Goal: Entertainment & Leisure: Browse casually

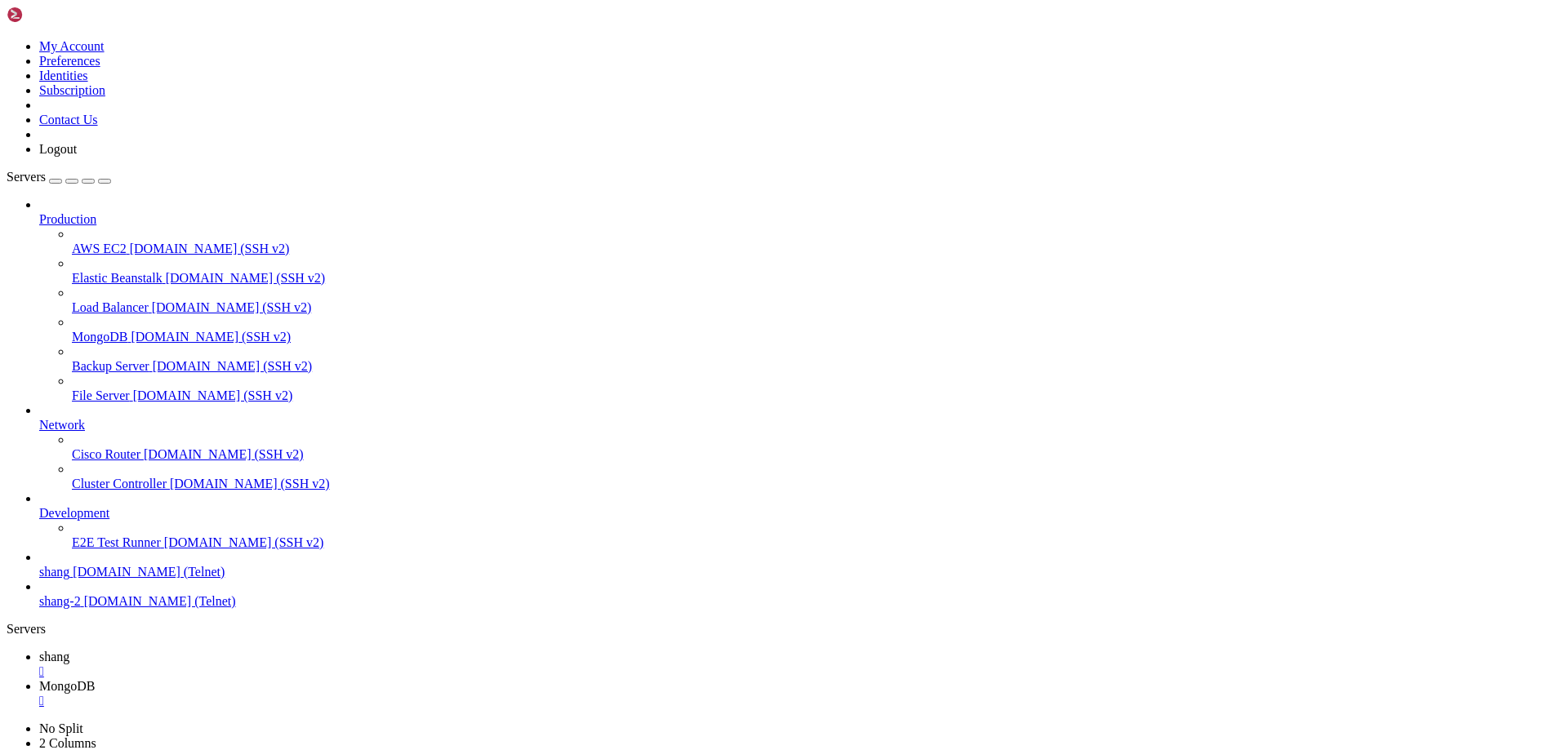
scroll to position [16, 3]
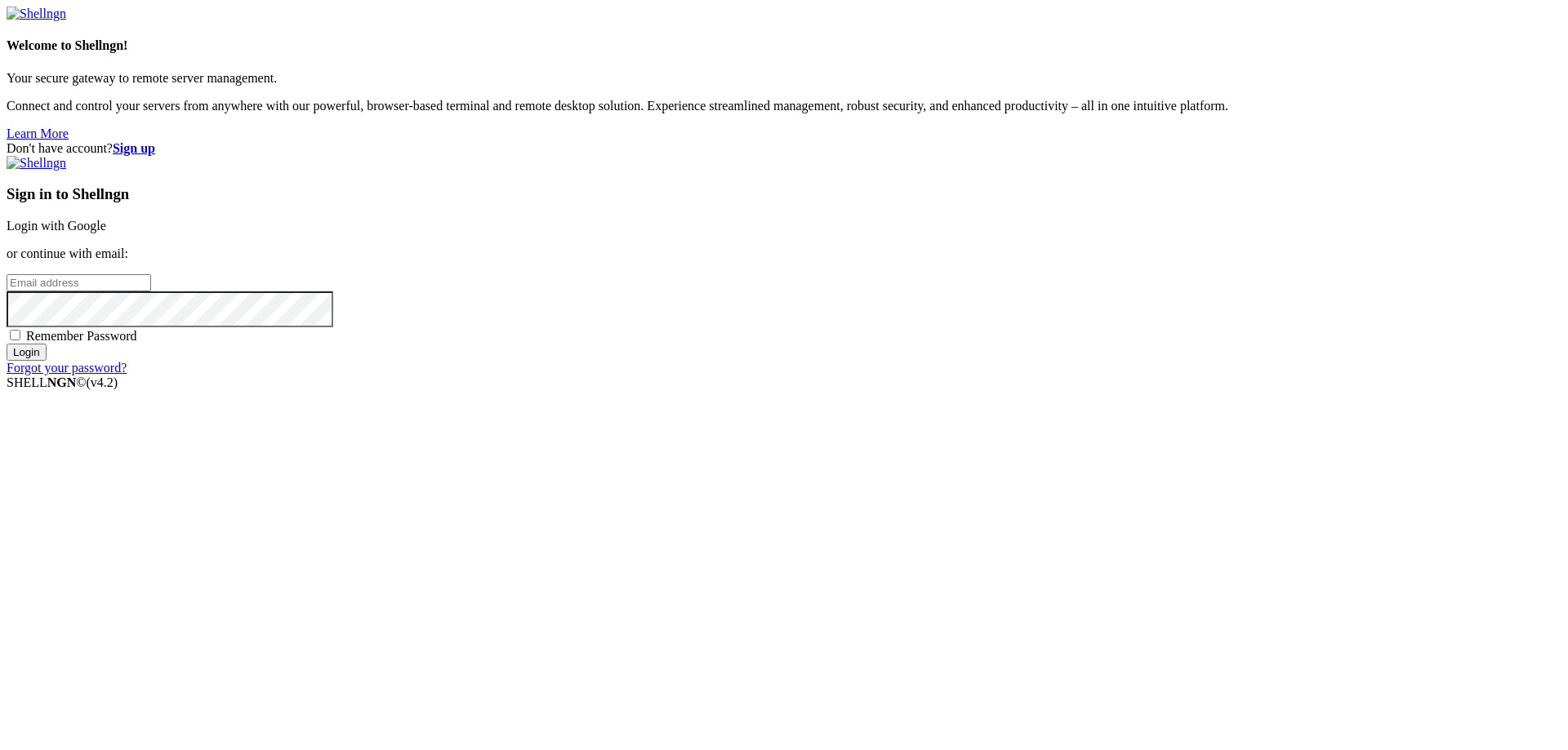
click at [106, 233] on link "Login with Google" at bounding box center [56, 225] width 100 height 14
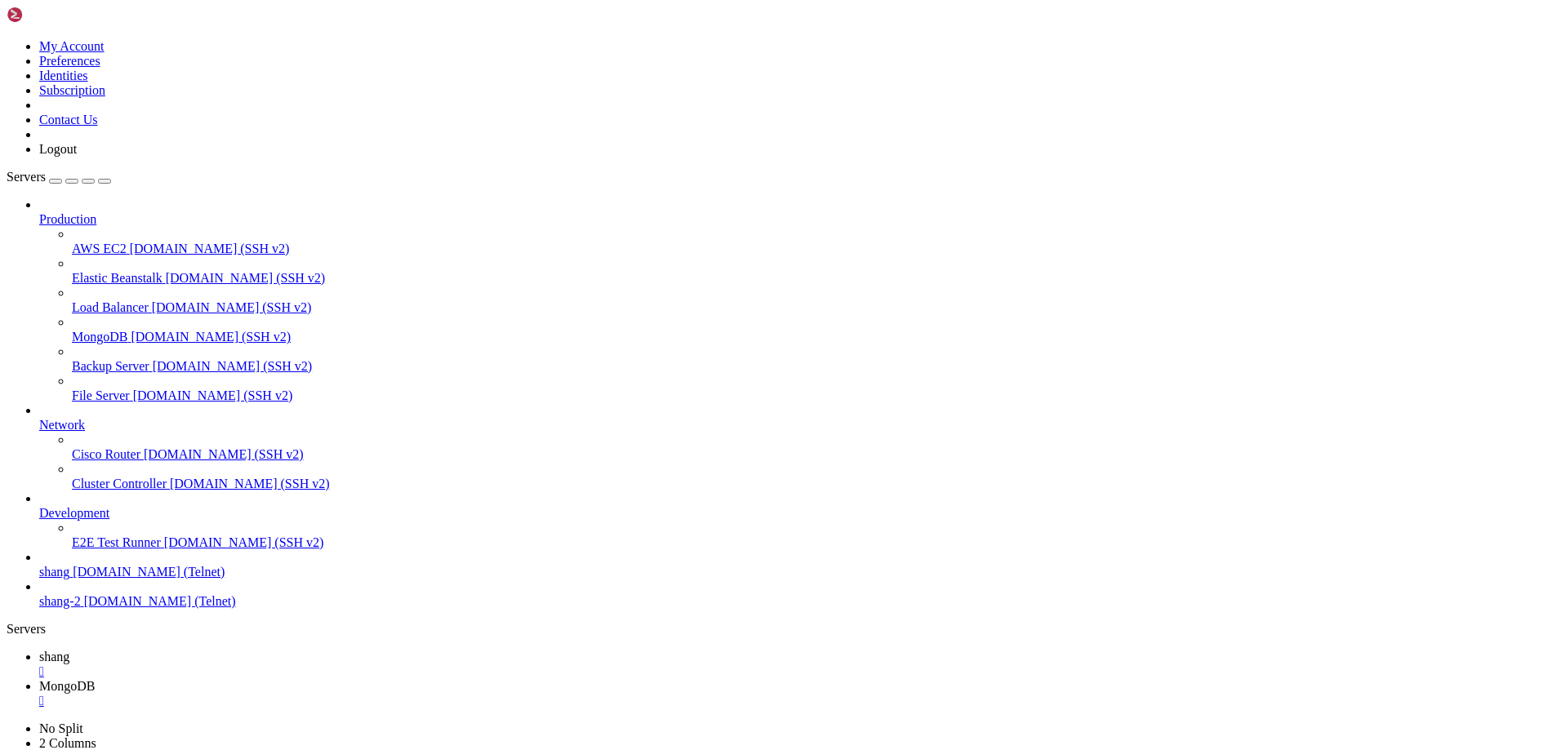
scroll to position [19998, 0]
click at [253, 650] on link "shang " at bounding box center [800, 664] width 1522 height 29
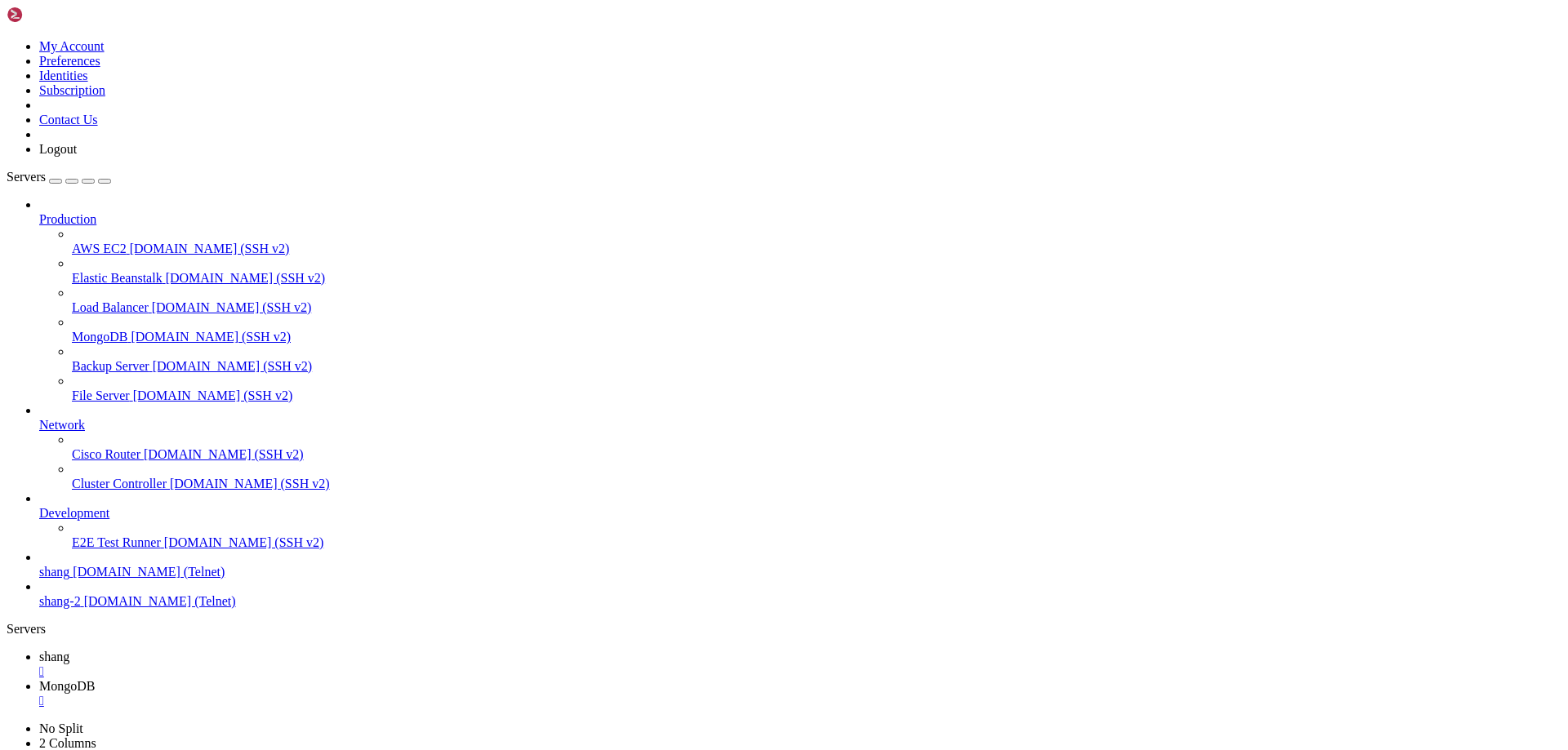
click at [98, 578] on span "[DOMAIN_NAME] (Telnet)" at bounding box center [149, 571] width 152 height 14
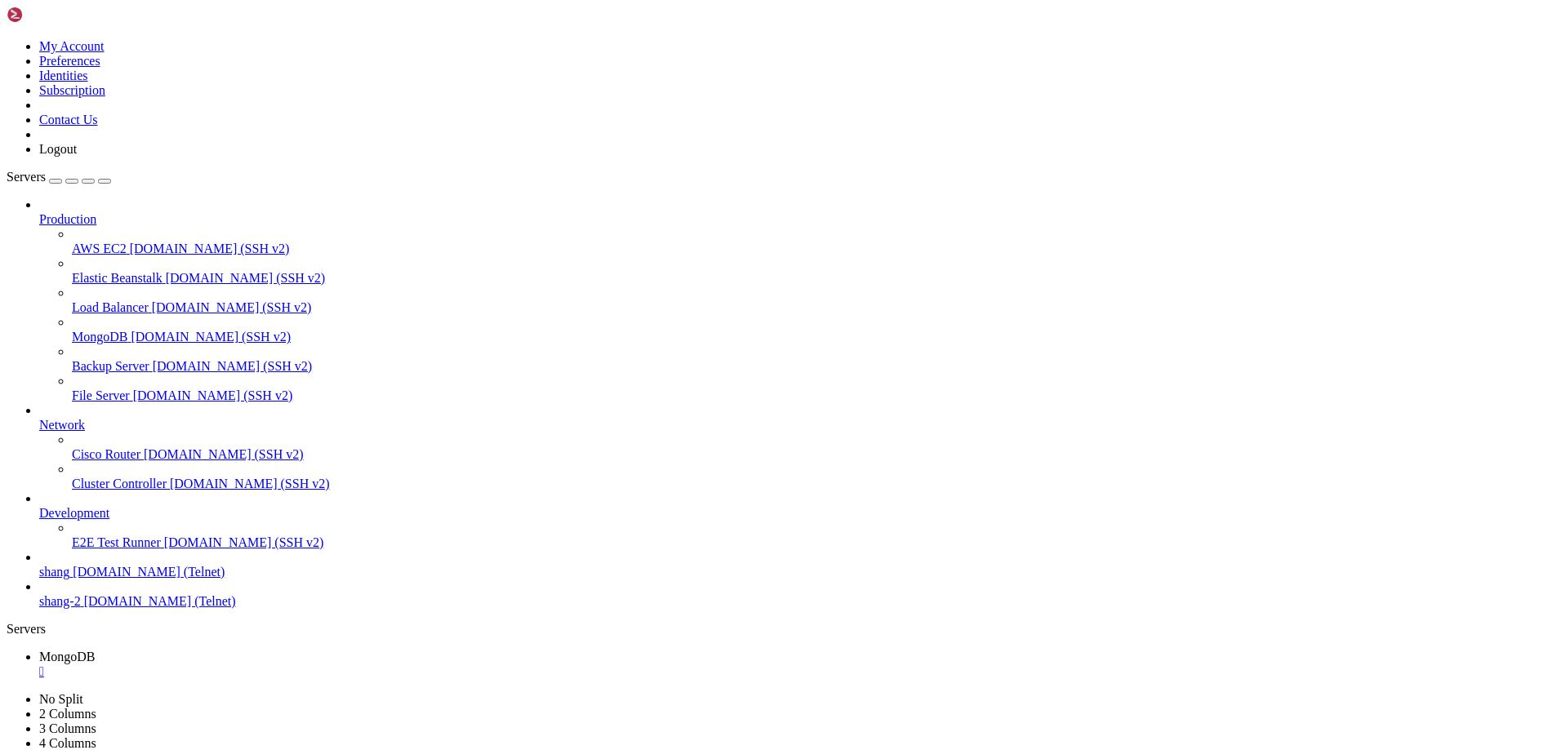
click at [98, 578] on span "[DOMAIN_NAME] (Telnet)" at bounding box center [149, 571] width 152 height 14
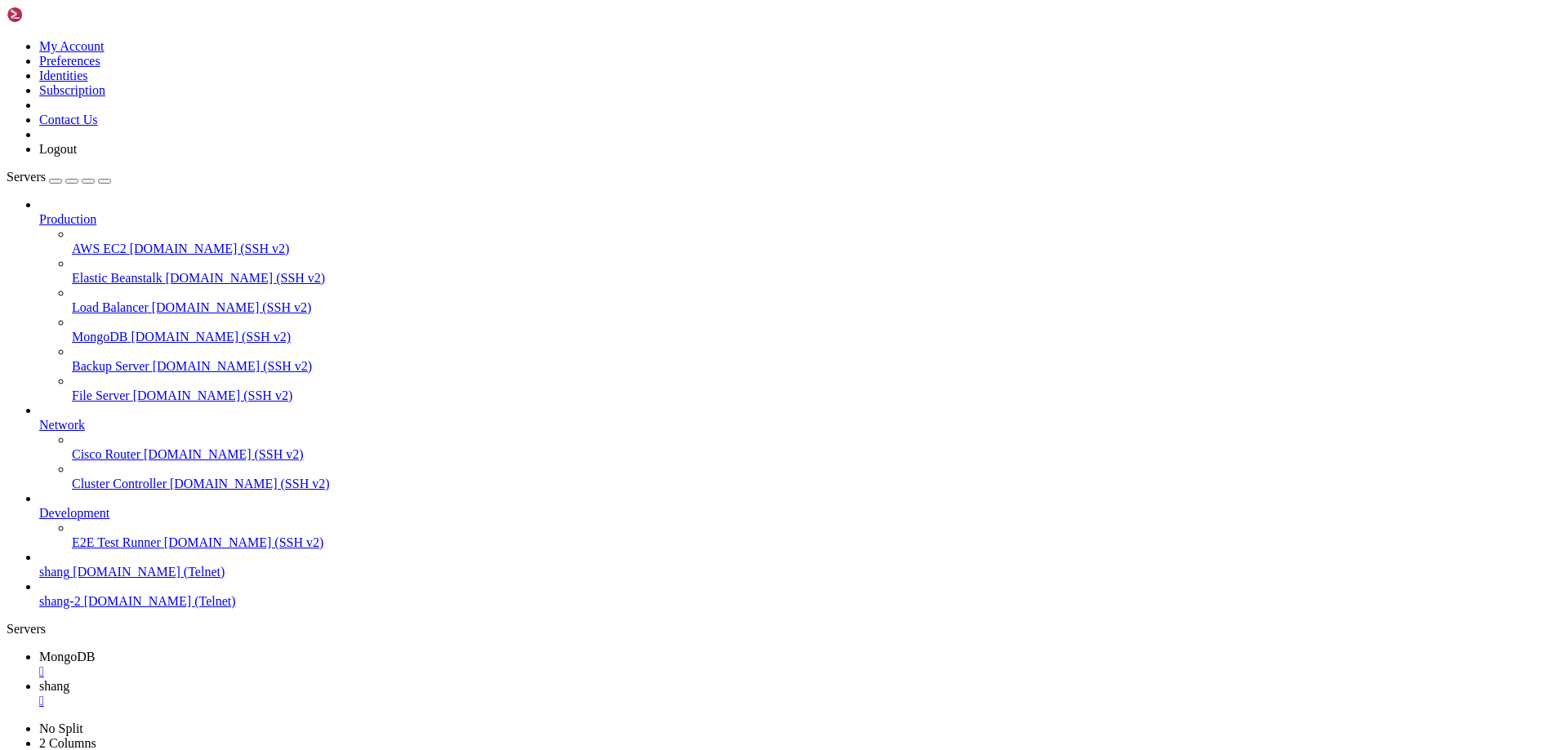
scroll to position [1799, 0]
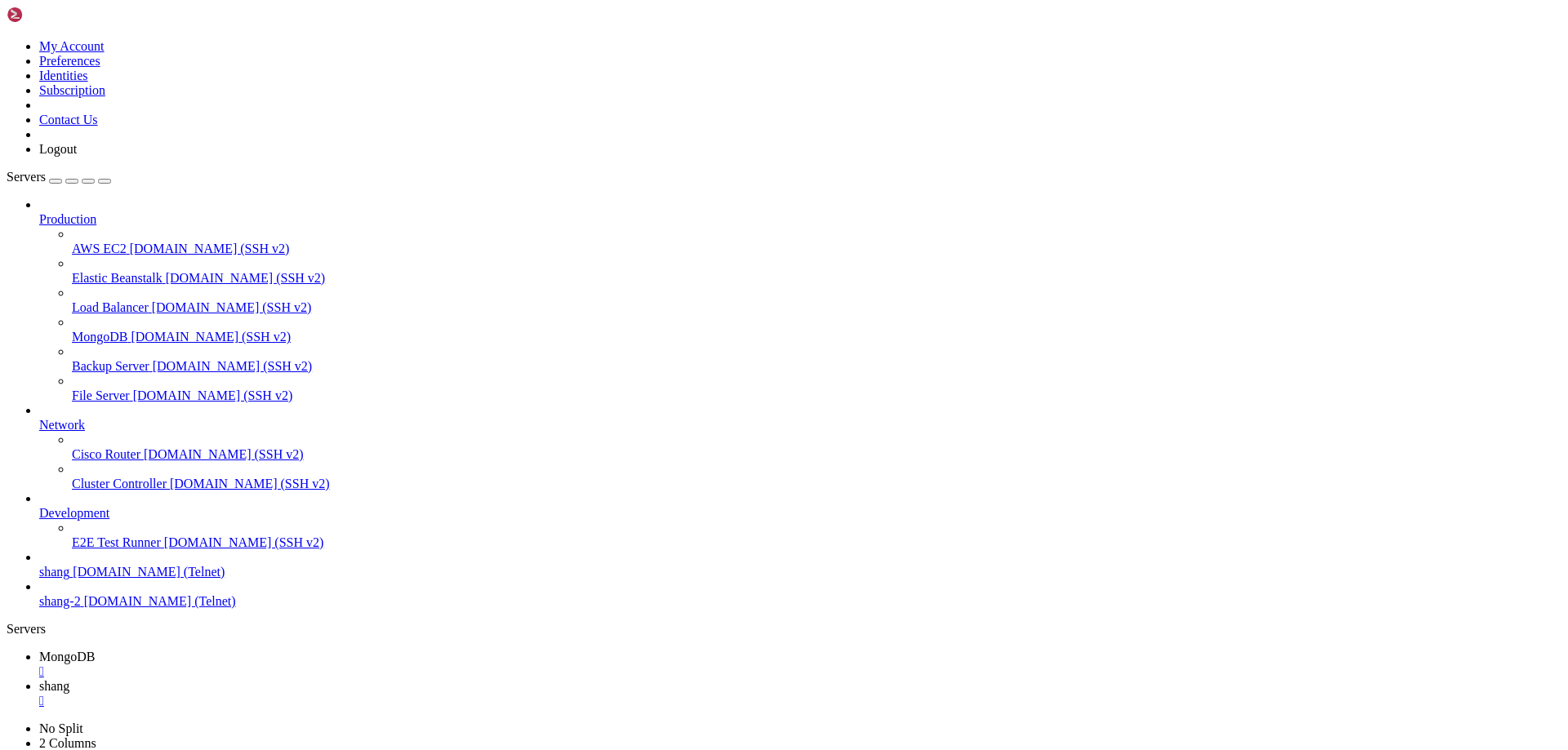
scroll to position [2191, 0]
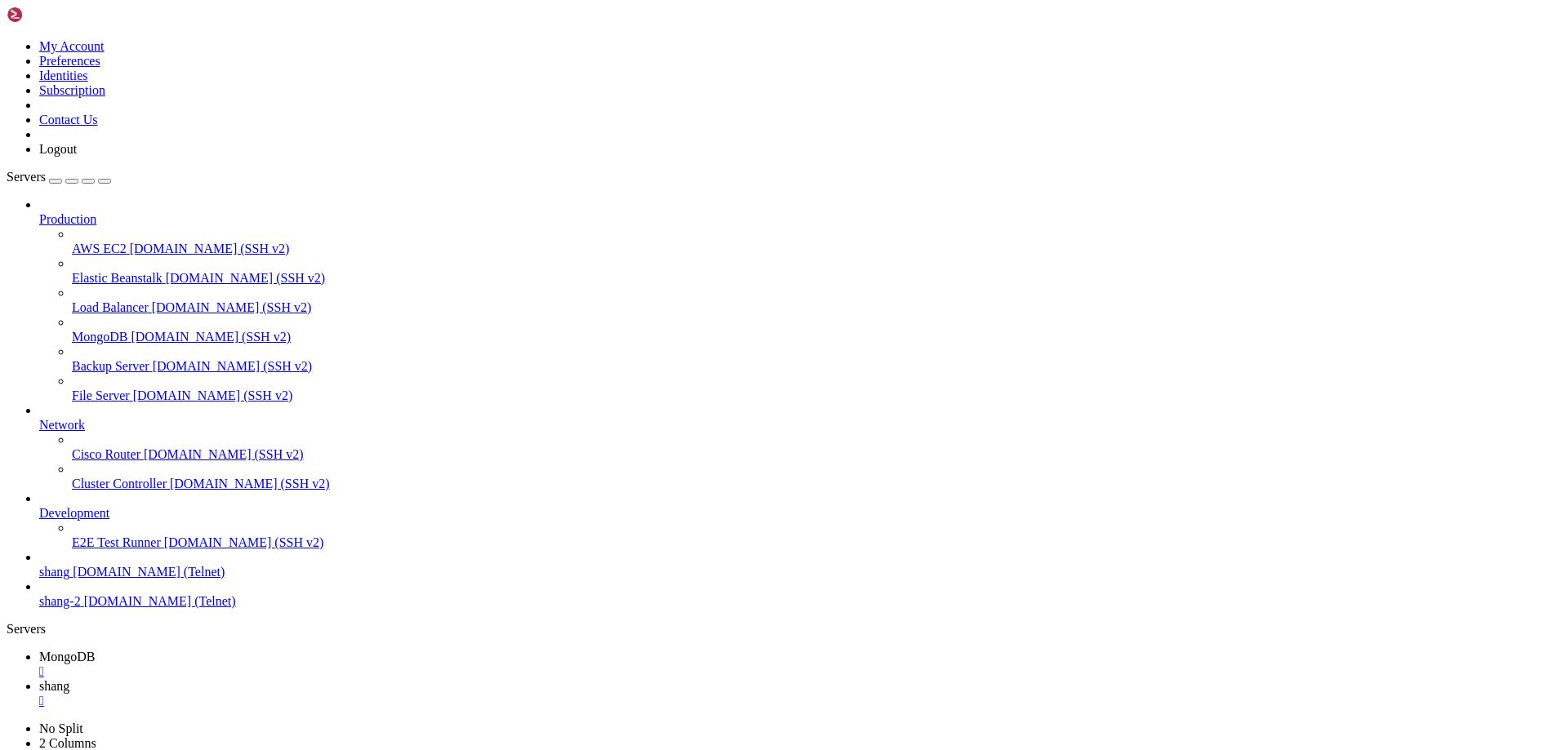
scroll to position [16, 3]
click at [95, 650] on span "MongoDB" at bounding box center [67, 656] width 56 height 14
click at [69, 679] on span "shang" at bounding box center [54, 685] width 30 height 14
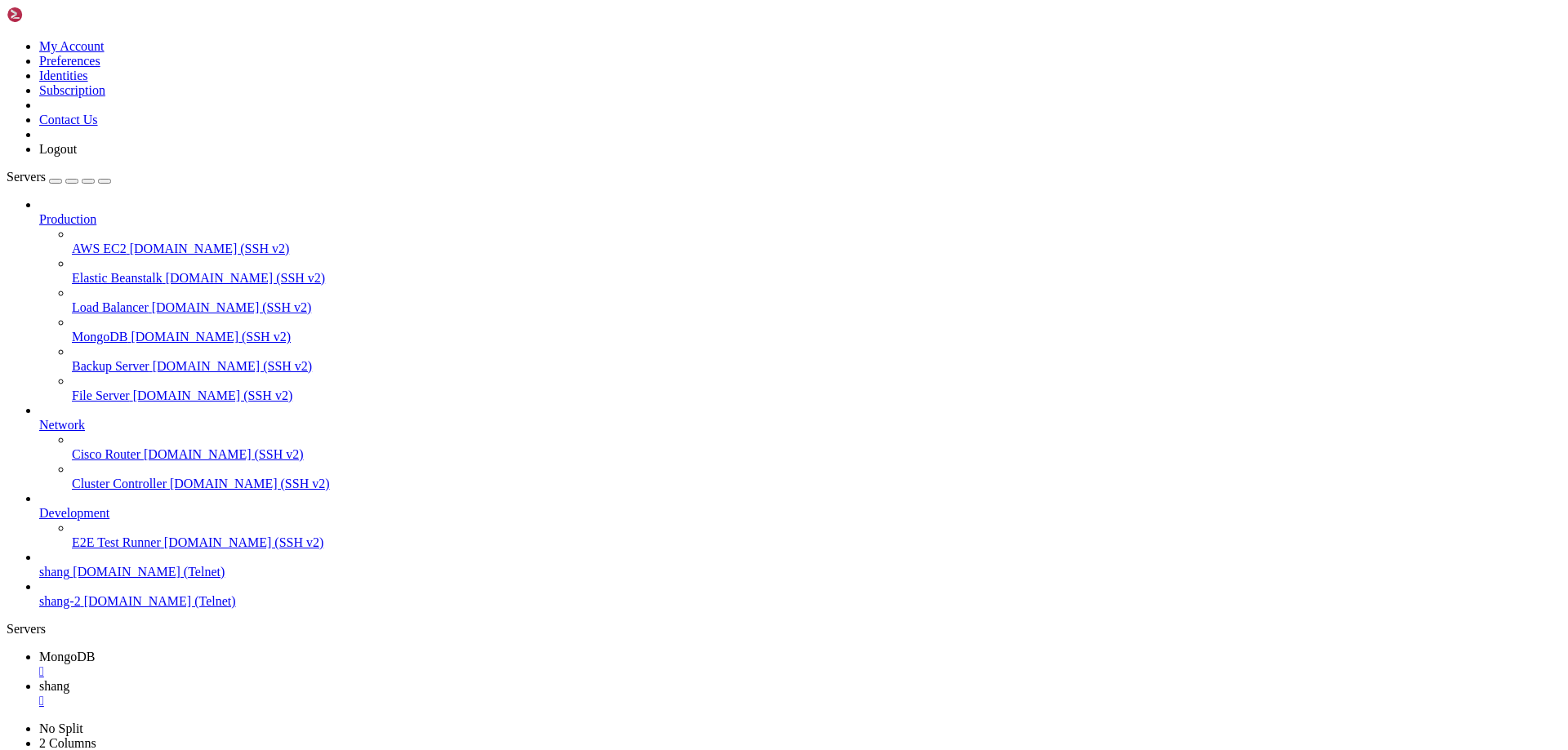
scroll to position [6291, 0]
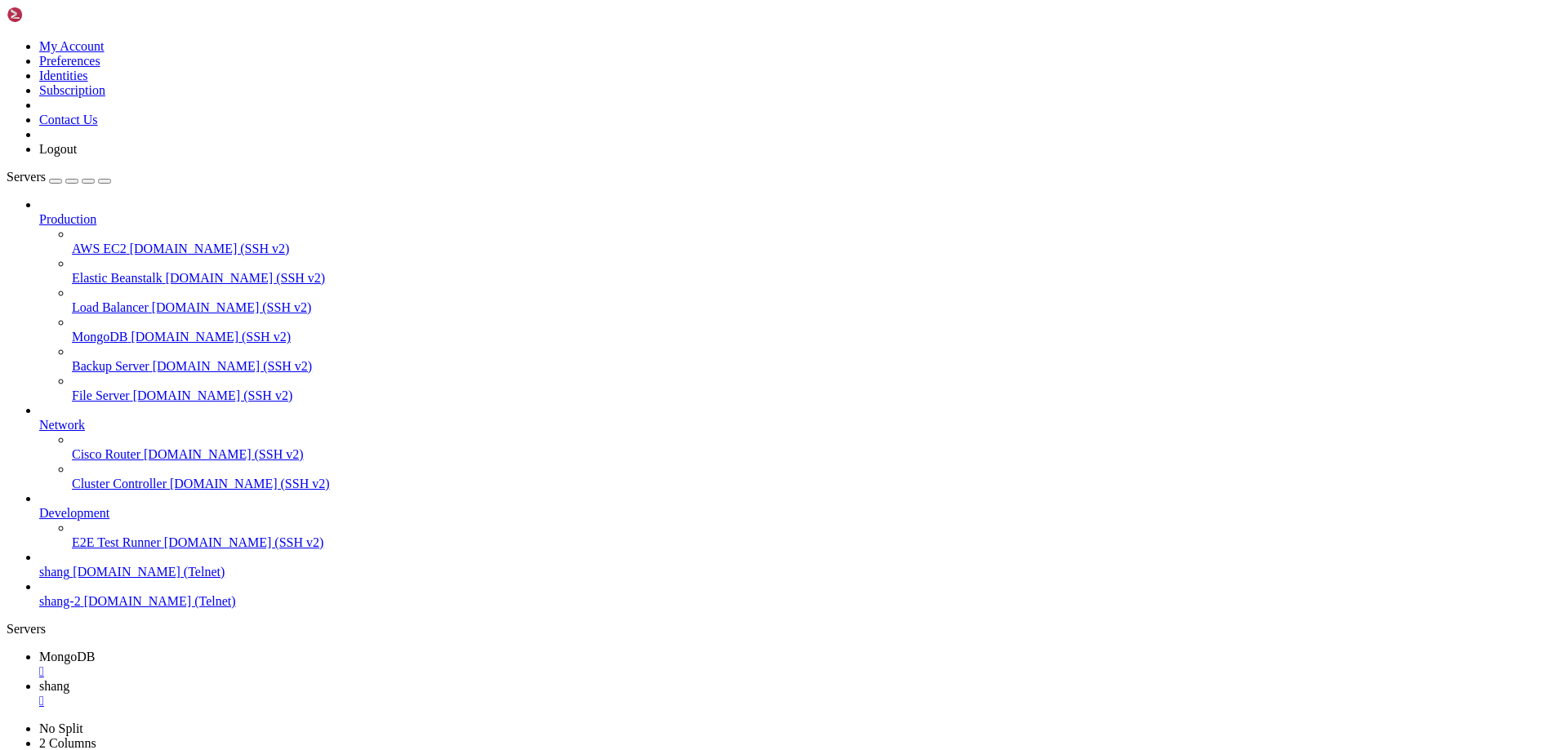
drag, startPoint x: 113, startPoint y: 1859, endPoint x: 53, endPoint y: 1859, distance: 60.0
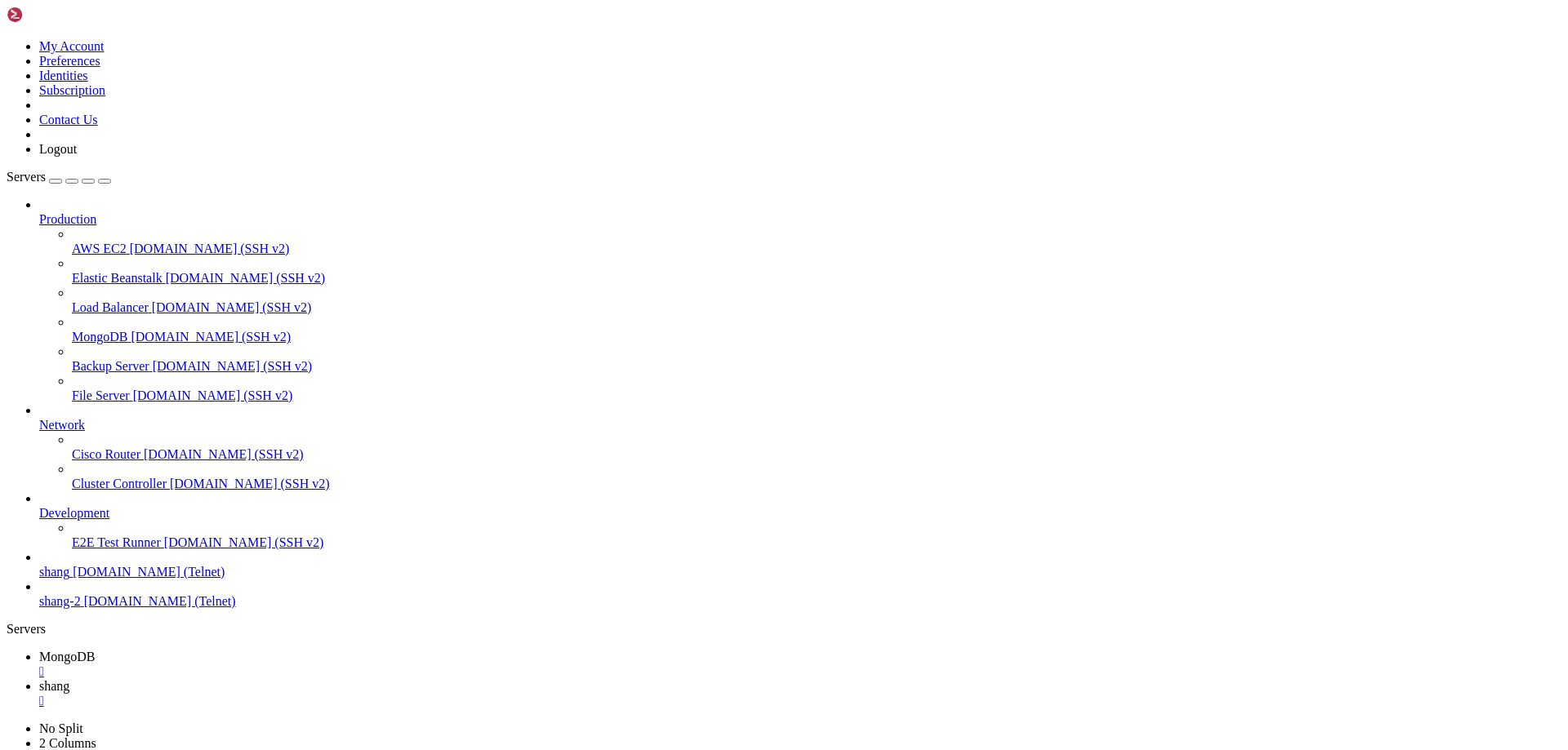
scroll to position [7833, 0]
drag, startPoint x: 1364, startPoint y: 1859, endPoint x: 1564, endPoint y: 1956, distance: 222.3
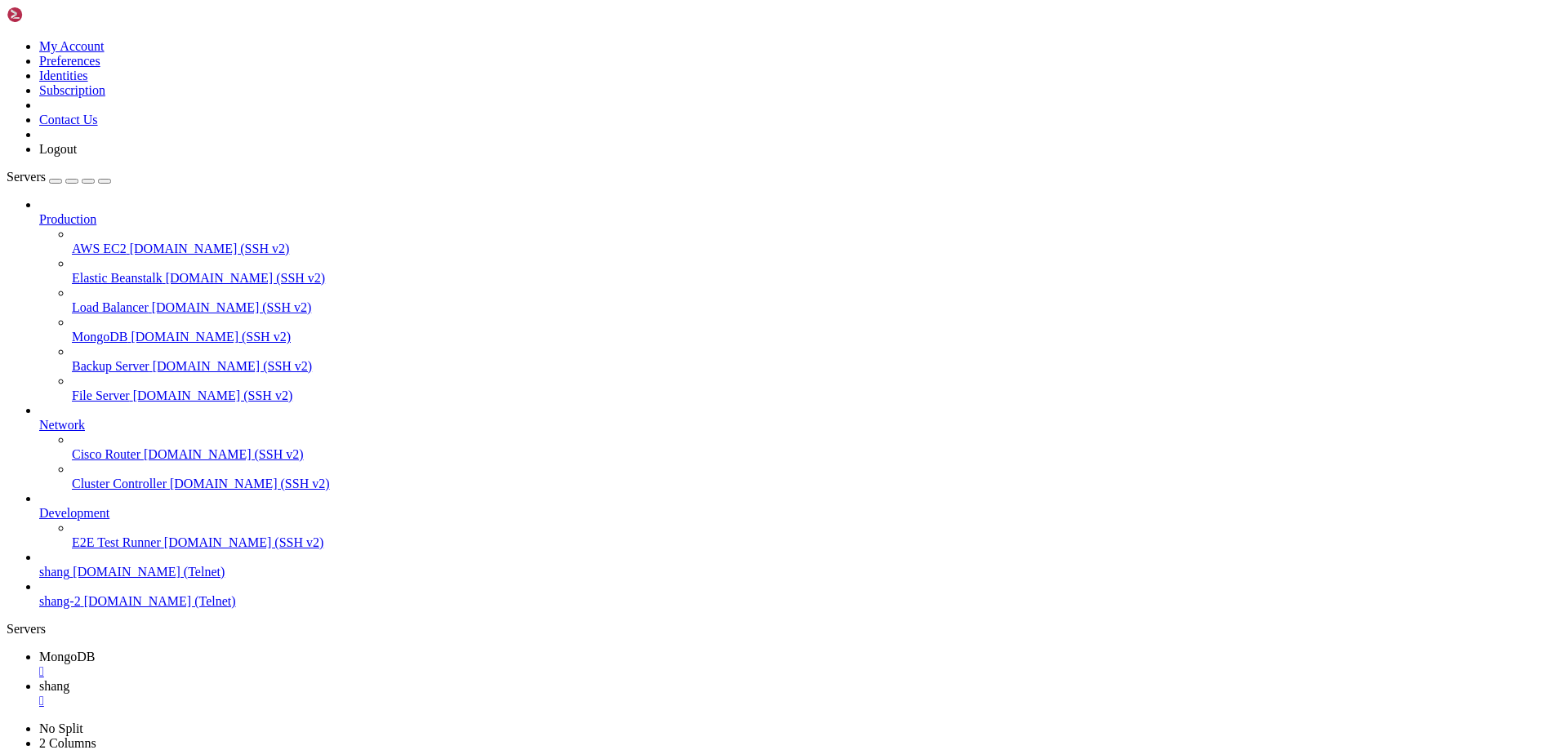
scroll to position [9179, 0]
drag, startPoint x: 162, startPoint y: 1845, endPoint x: 181, endPoint y: 1831, distance: 23.6
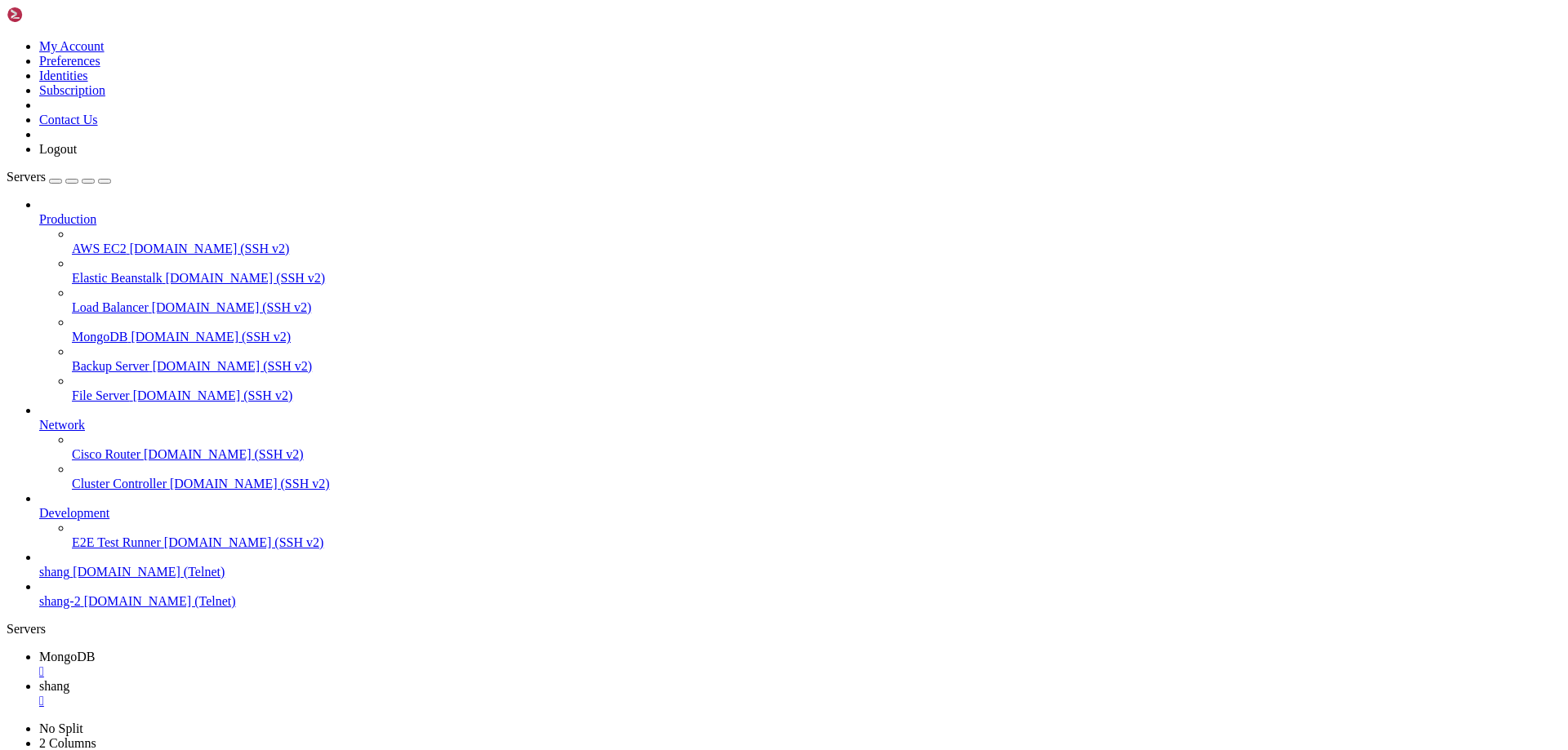
drag, startPoint x: 161, startPoint y: 1806, endPoint x: 177, endPoint y: 1831, distance: 29.7
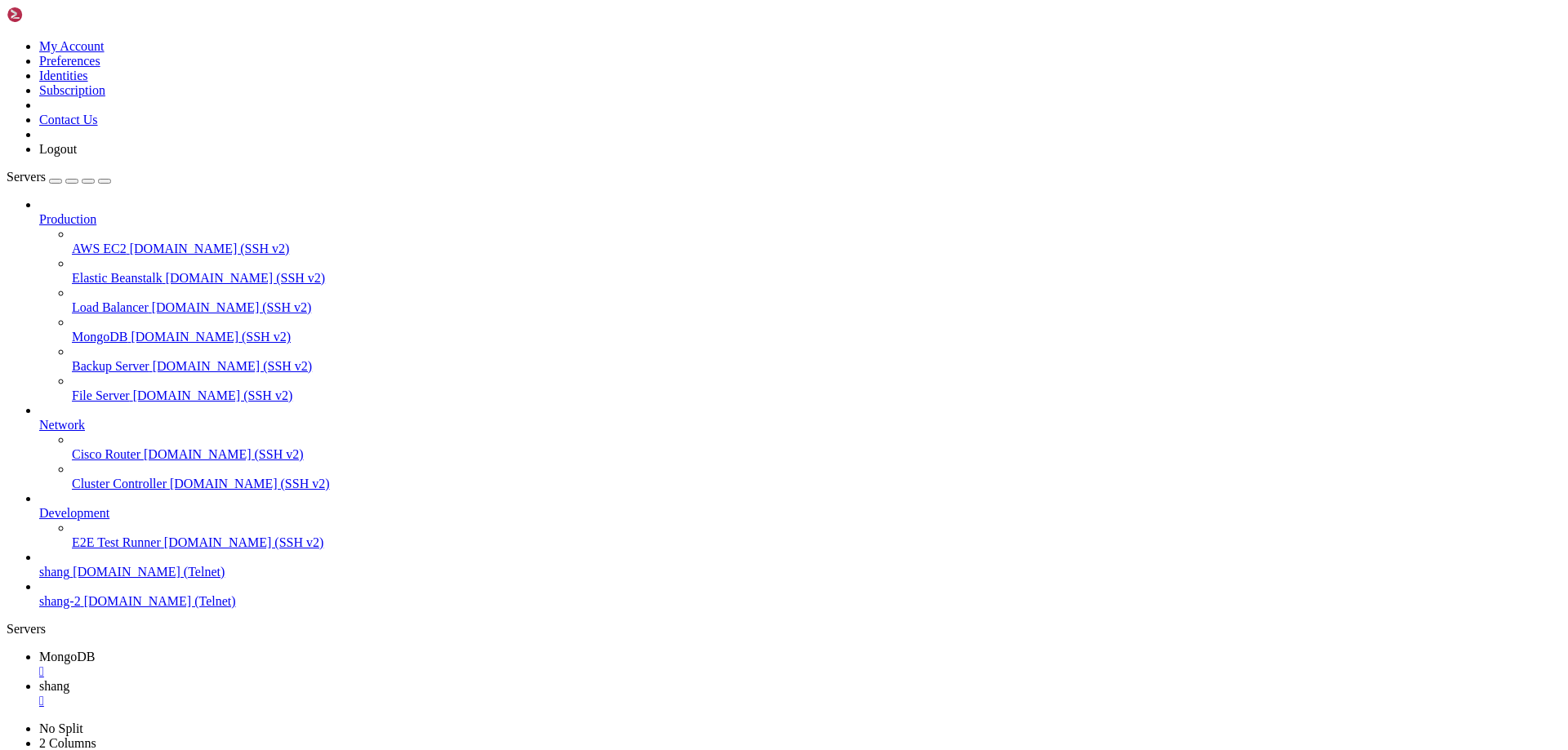
drag, startPoint x: 71, startPoint y: 1476, endPoint x: 517, endPoint y: 1518, distance: 448.0
drag, startPoint x: 161, startPoint y: 1529, endPoint x: 194, endPoint y: 1533, distance: 33.2
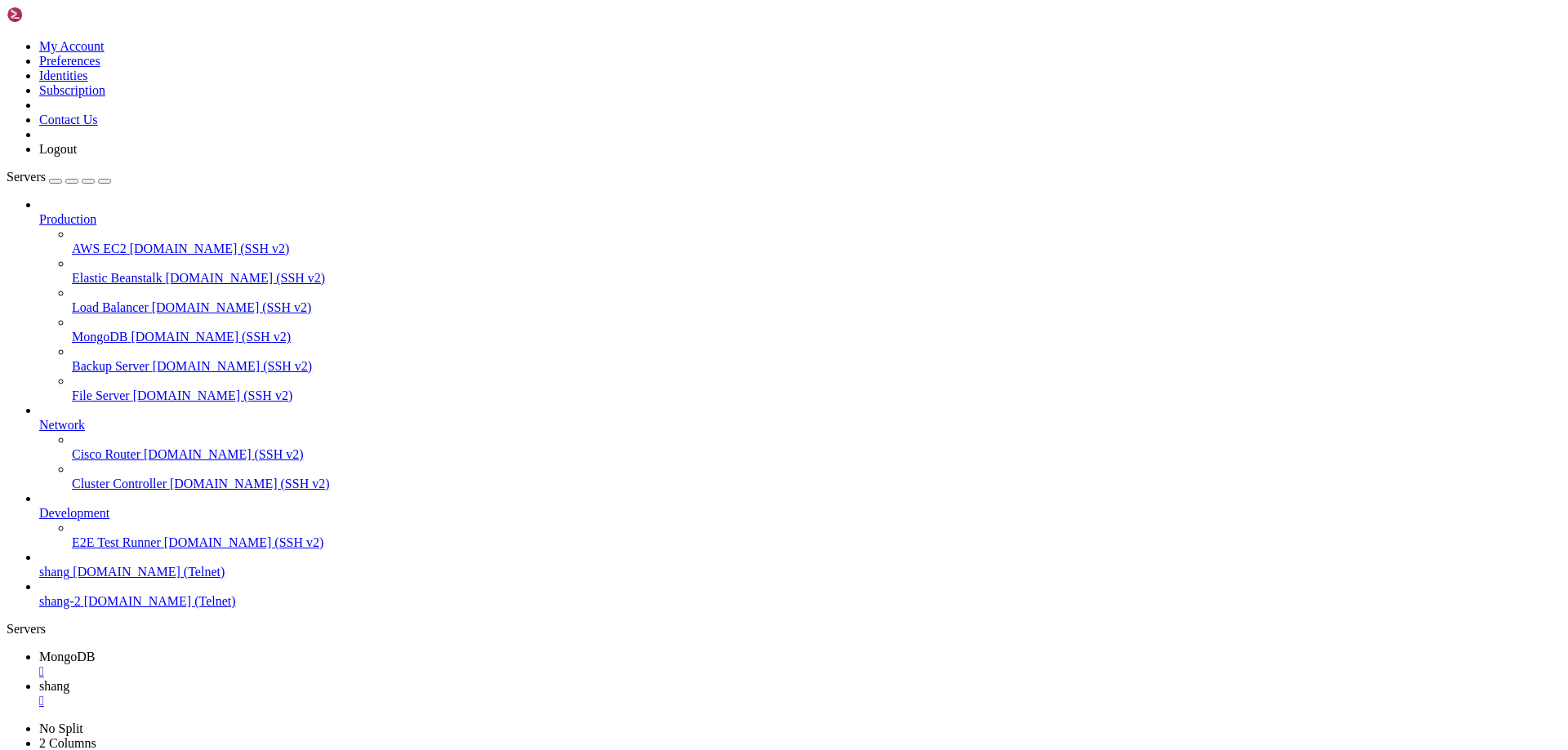
scroll to position [9975, 0]
drag, startPoint x: 158, startPoint y: 1513, endPoint x: 691, endPoint y: 1516, distance: 533.0
drag, startPoint x: 162, startPoint y: 1550, endPoint x: 451, endPoint y: 1553, distance: 289.0
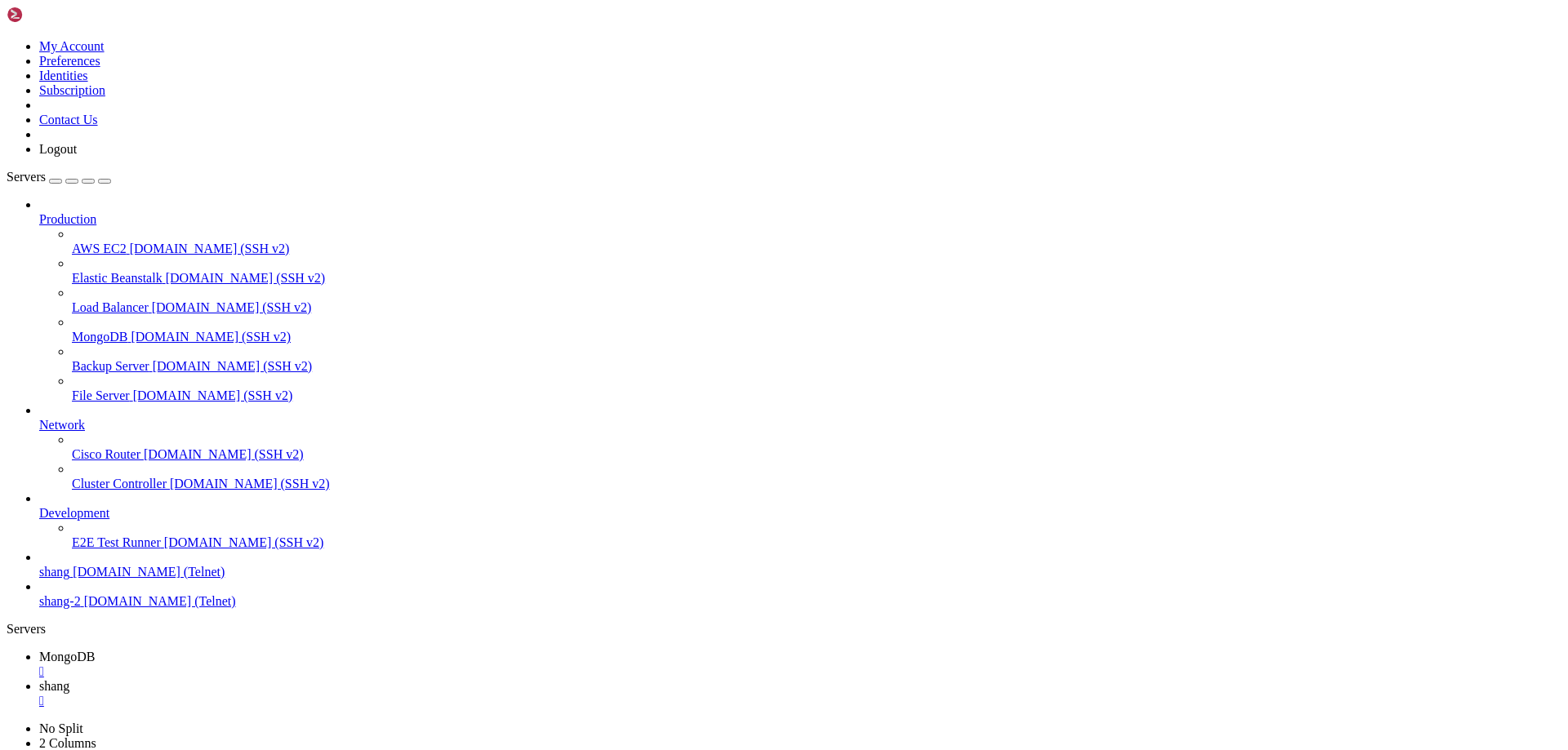
drag, startPoint x: 74, startPoint y: 1882, endPoint x: 17, endPoint y: 1882, distance: 57.0
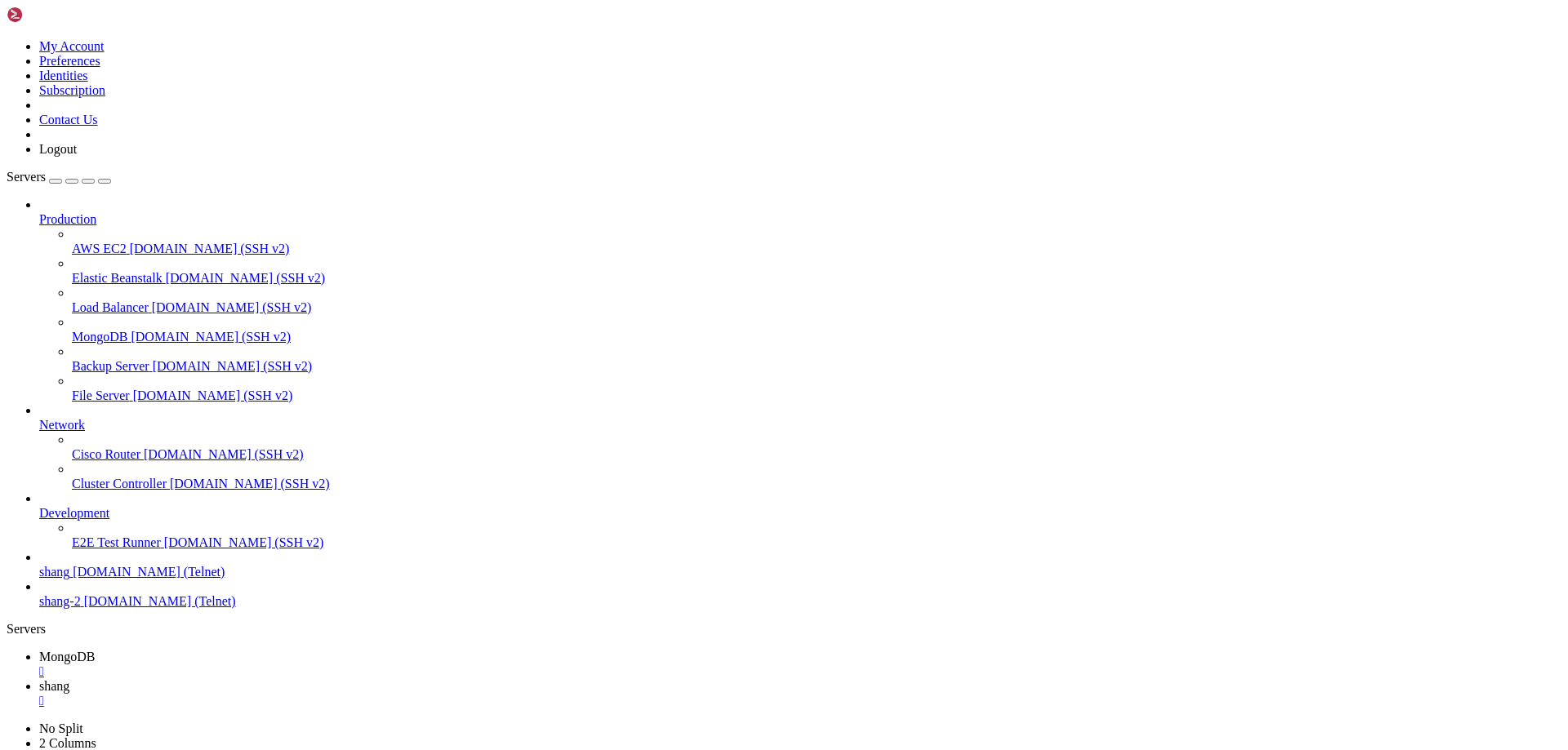
scroll to position [12459, 0]
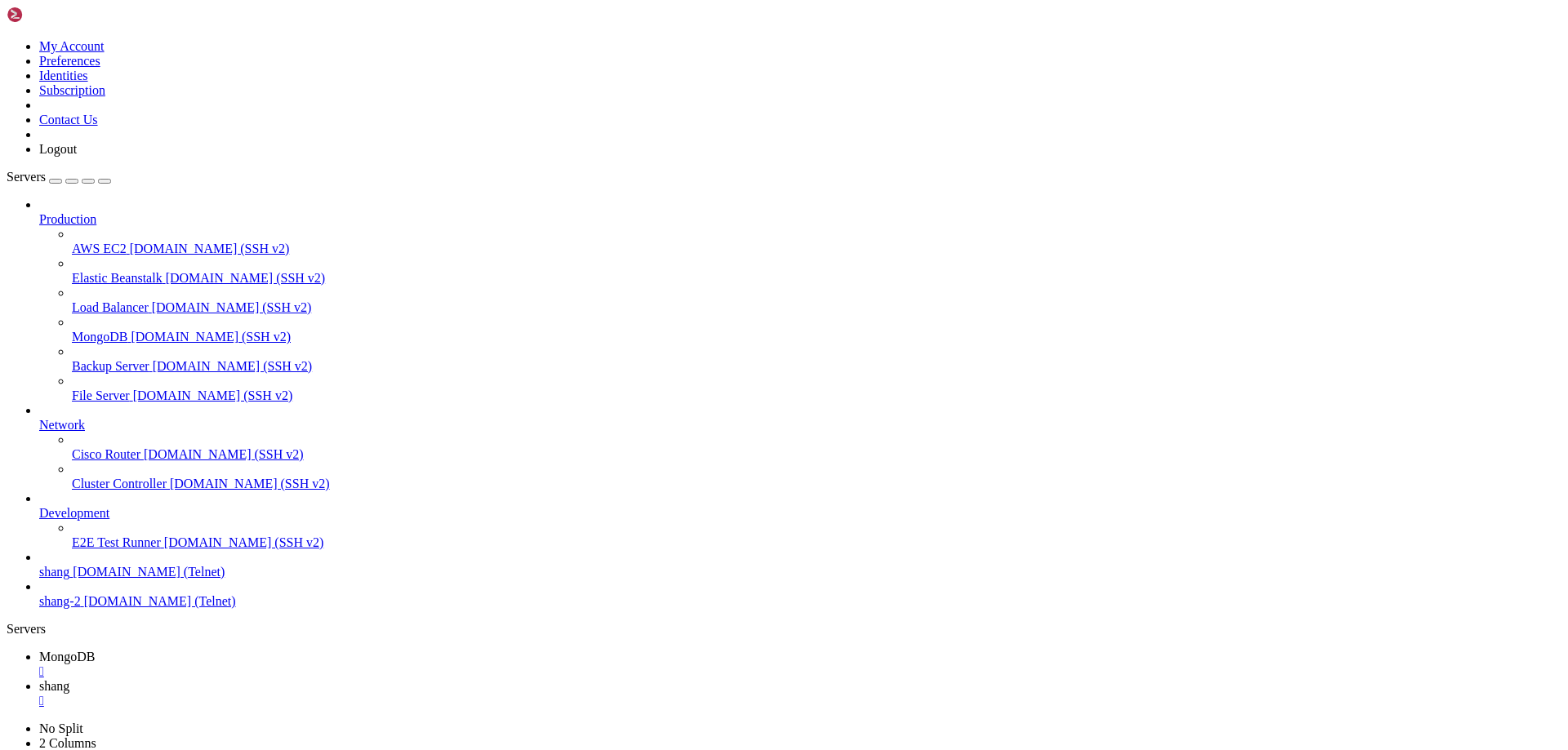
scroll to position [12753, 0]
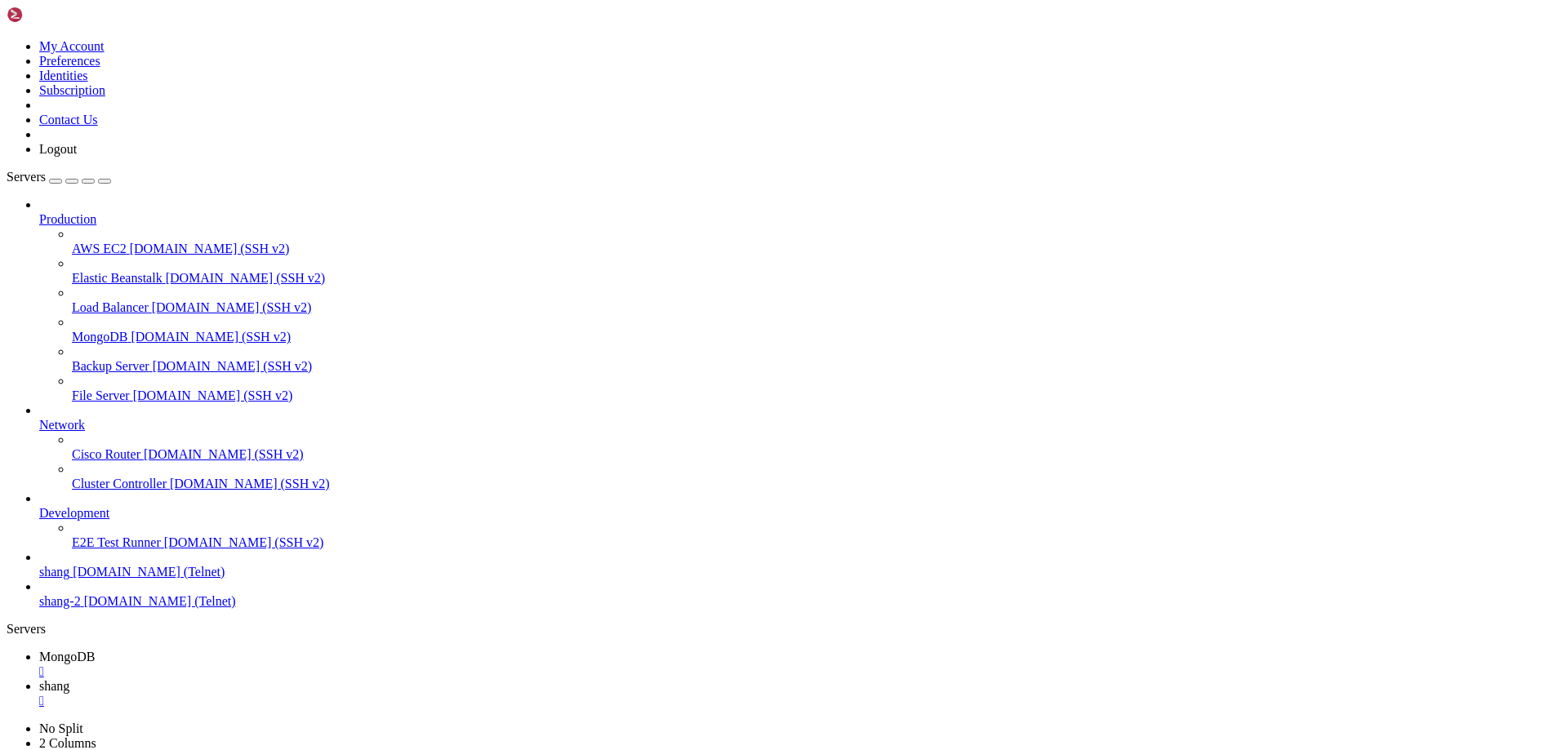
scroll to position [15409, 0]
